Goal: Navigation & Orientation: Find specific page/section

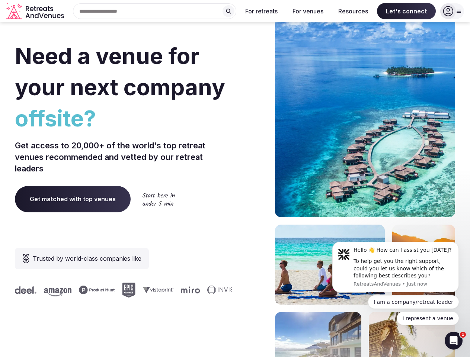
click at [235, 178] on div "Need a venue for your next company offsite? Get access to 20,000+ of the world'…" at bounding box center [235, 223] width 440 height 448
click at [155, 11] on div "Search Popular Destinations [GEOGRAPHIC_DATA], [GEOGRAPHIC_DATA] [GEOGRAPHIC_DA…" at bounding box center [151, 11] width 169 height 16
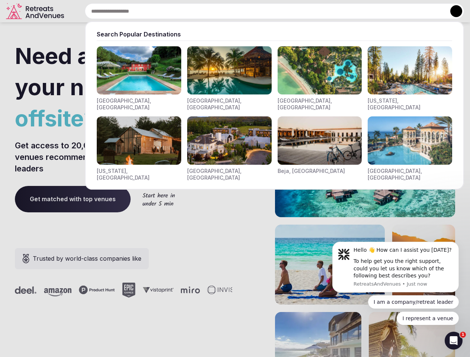
click at [228, 11] on input "text" at bounding box center [274, 11] width 379 height 16
click at [261, 11] on input "text" at bounding box center [274, 11] width 379 height 16
click at [307, 11] on input "text" at bounding box center [274, 11] width 379 height 16
click at [353, 11] on input "text" at bounding box center [274, 11] width 379 height 16
click at [406, 11] on input "text" at bounding box center [274, 11] width 379 height 16
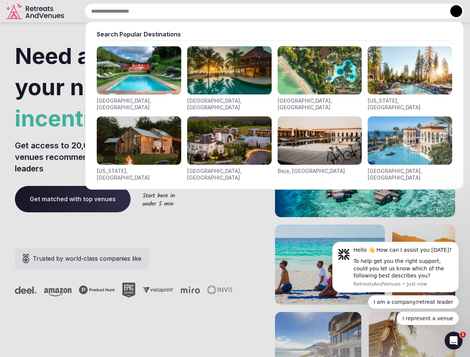
click at [452, 11] on button at bounding box center [456, 11] width 12 height 12
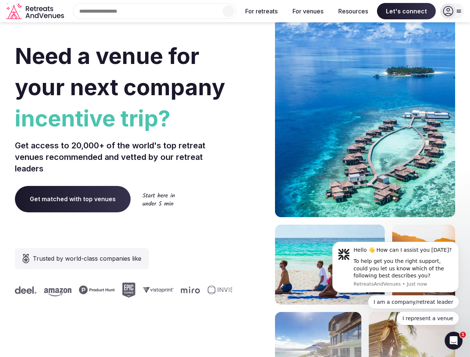
click at [395, 267] on div "To help get you the right support, could you let us know which of the following…" at bounding box center [403, 269] width 100 height 22
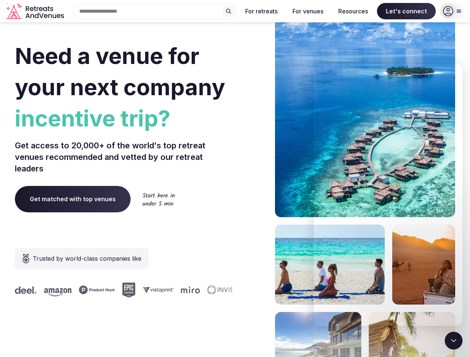
click at [460, 244] on section "Need a venue for your next company incentive trip? Get access to 20,000+ of the…" at bounding box center [235, 223] width 470 height 448
